Goal: Task Accomplishment & Management: Manage account settings

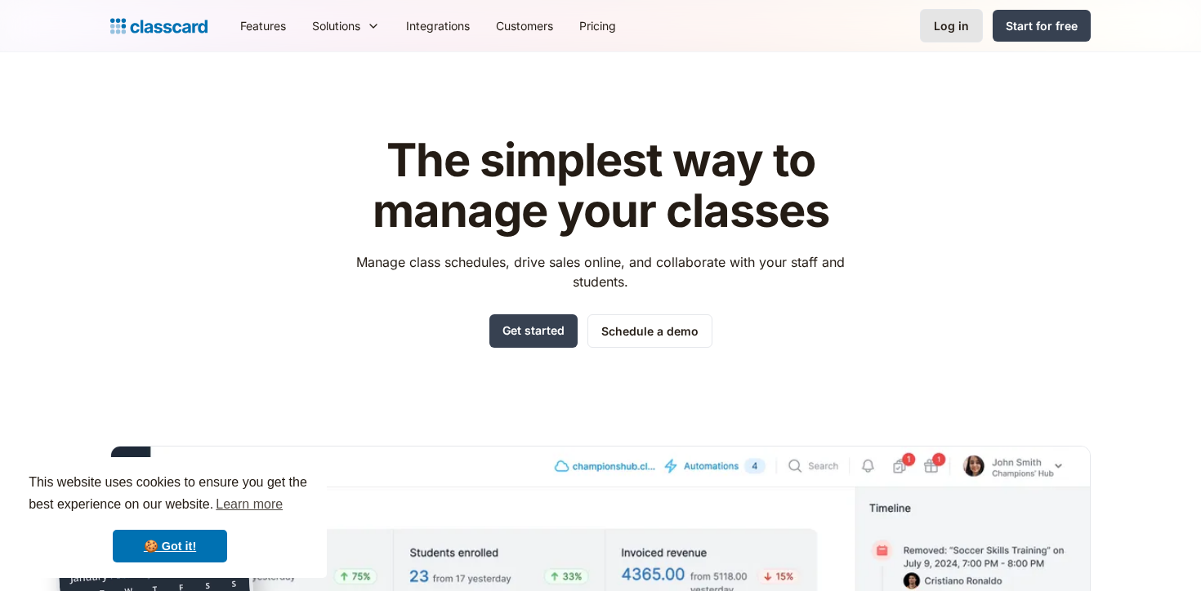
click at [964, 29] on div "Log in" at bounding box center [950, 25] width 35 height 17
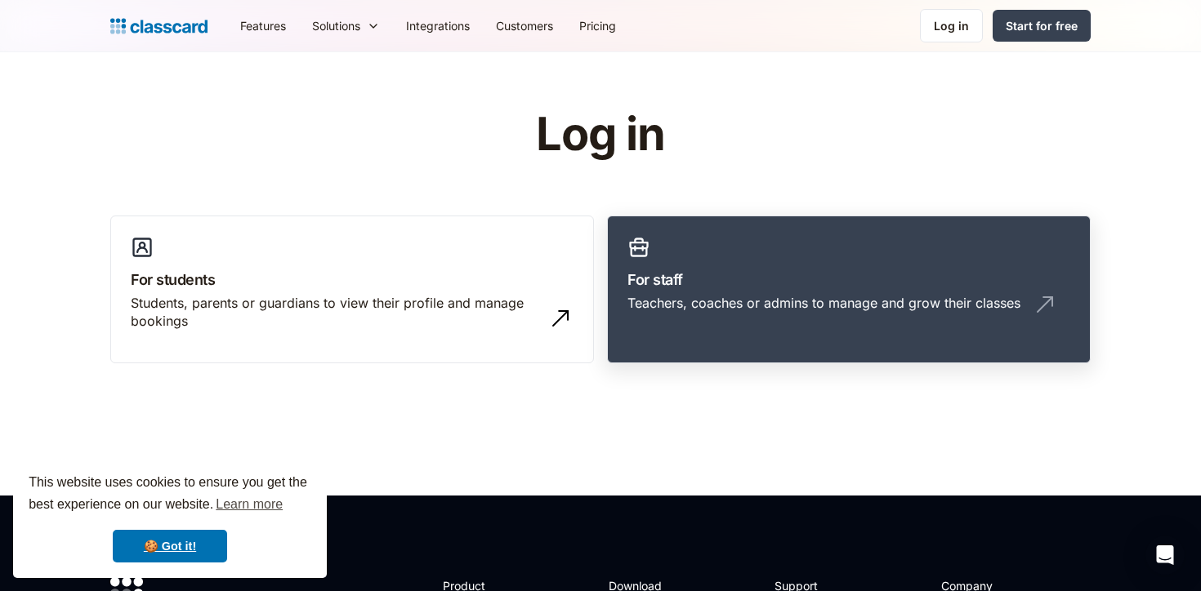
click at [805, 306] on div "Teachers, coaches or admins to manage and grow their classes" at bounding box center [823, 303] width 393 height 18
